Goal: Information Seeking & Learning: Learn about a topic

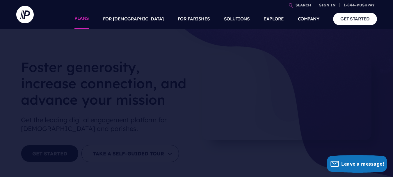
click at [89, 19] on link "PLANS" at bounding box center [81, 19] width 15 height 20
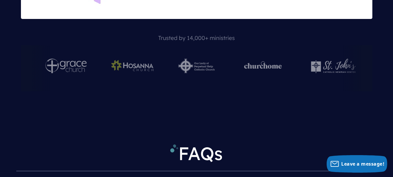
scroll to position [2530, 0]
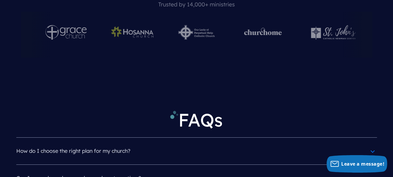
click at [199, 143] on h4 "How do I choose the right plan for my church?" at bounding box center [196, 150] width 361 height 15
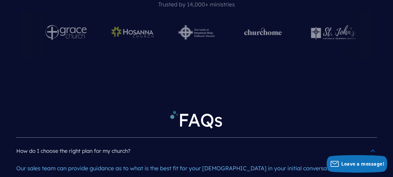
click at [199, 143] on h4 "How do I choose the right plan for my church?" at bounding box center [196, 150] width 361 height 15
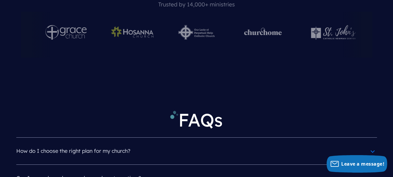
click at [196, 170] on h4 "Can I upgrade or downgrade my plan at any time?" at bounding box center [196, 177] width 361 height 15
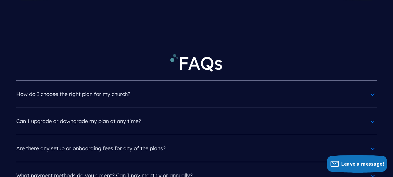
scroll to position [2588, 0]
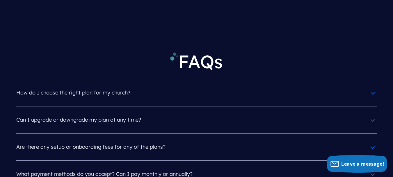
click at [196, 166] on h4 "What payment methods do you accept? Can I pay monthly or annually?" at bounding box center [196, 173] width 361 height 15
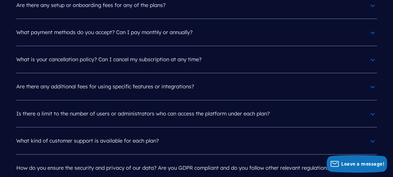
scroll to position [2792, 0]
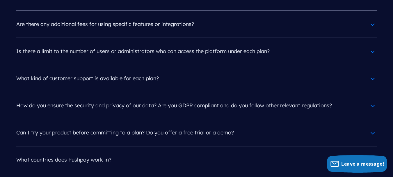
click at [227, 152] on h4 "What countries does Pushpay work in?" at bounding box center [196, 159] width 361 height 15
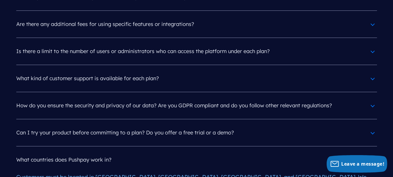
click at [227, 152] on h4 "What countries does Pushpay work in?" at bounding box center [196, 159] width 361 height 15
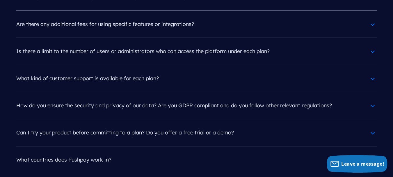
click at [227, 125] on h4 "Can I try your product before committing to a plan? Do you offer a free trial o…" at bounding box center [196, 132] width 361 height 15
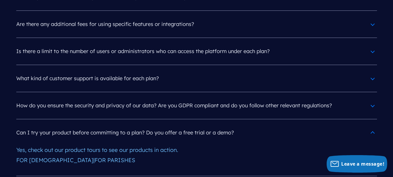
click at [95, 156] on link "FOR PARISHES" at bounding box center [115, 159] width 41 height 7
